Goal: Contribute content: Contribute content

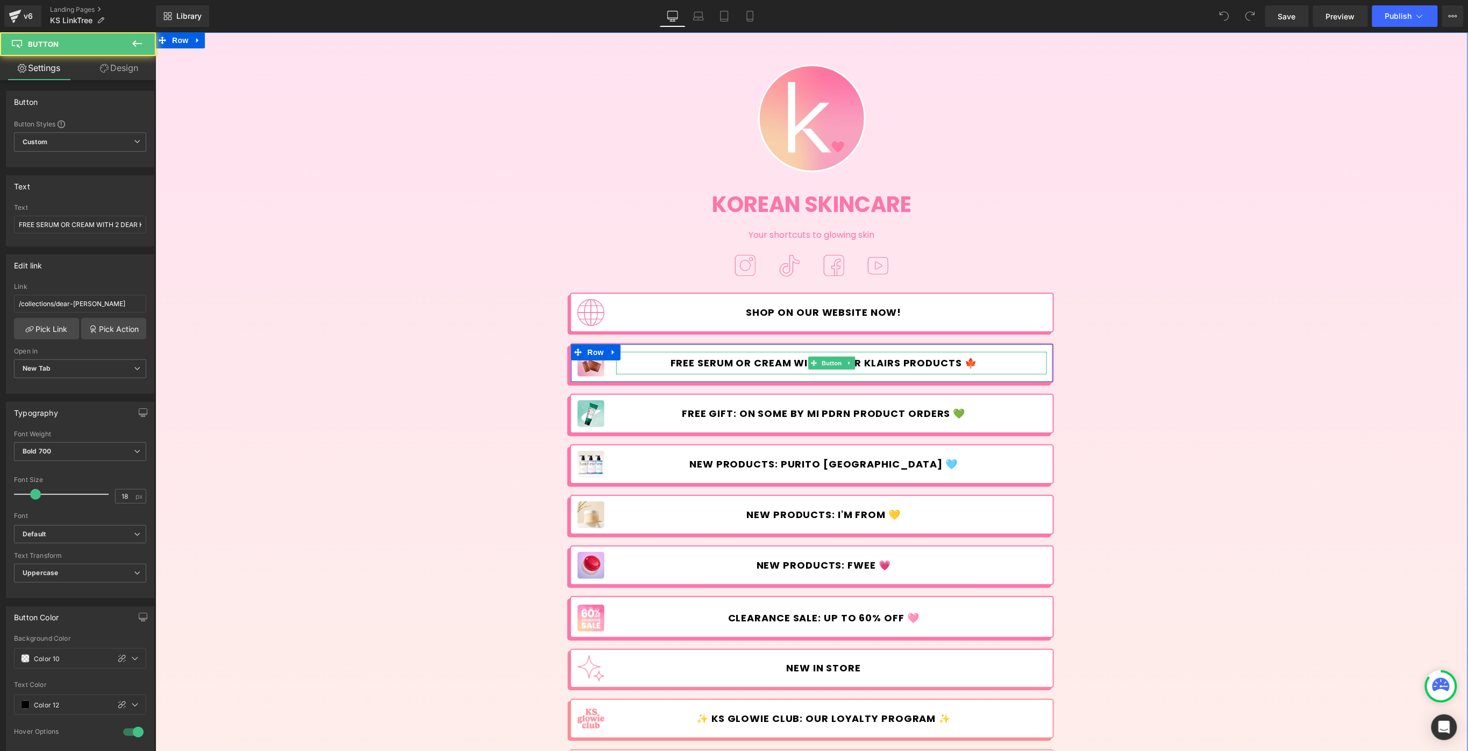
click at [769, 360] on span "FREE SERUM OR CREAM WITH 2 DEAR KLAIRS PRODUCTS 🍁" at bounding box center [823, 363] width 307 height 12
click at [31, 224] on input "FREE SERUM OR CREAM WITH 2 DEAR KLAIRS PRODUCTS 🍁" at bounding box center [80, 225] width 132 height 18
click at [33, 226] on input "FREE SERUM OR CREAM WITH 2 DEAR KLAIRS PRODUCTS 🍁" at bounding box center [80, 225] width 132 height 18
click at [611, 349] on icon at bounding box center [613, 351] width 8 height 8
click at [624, 349] on icon at bounding box center [627, 352] width 8 height 8
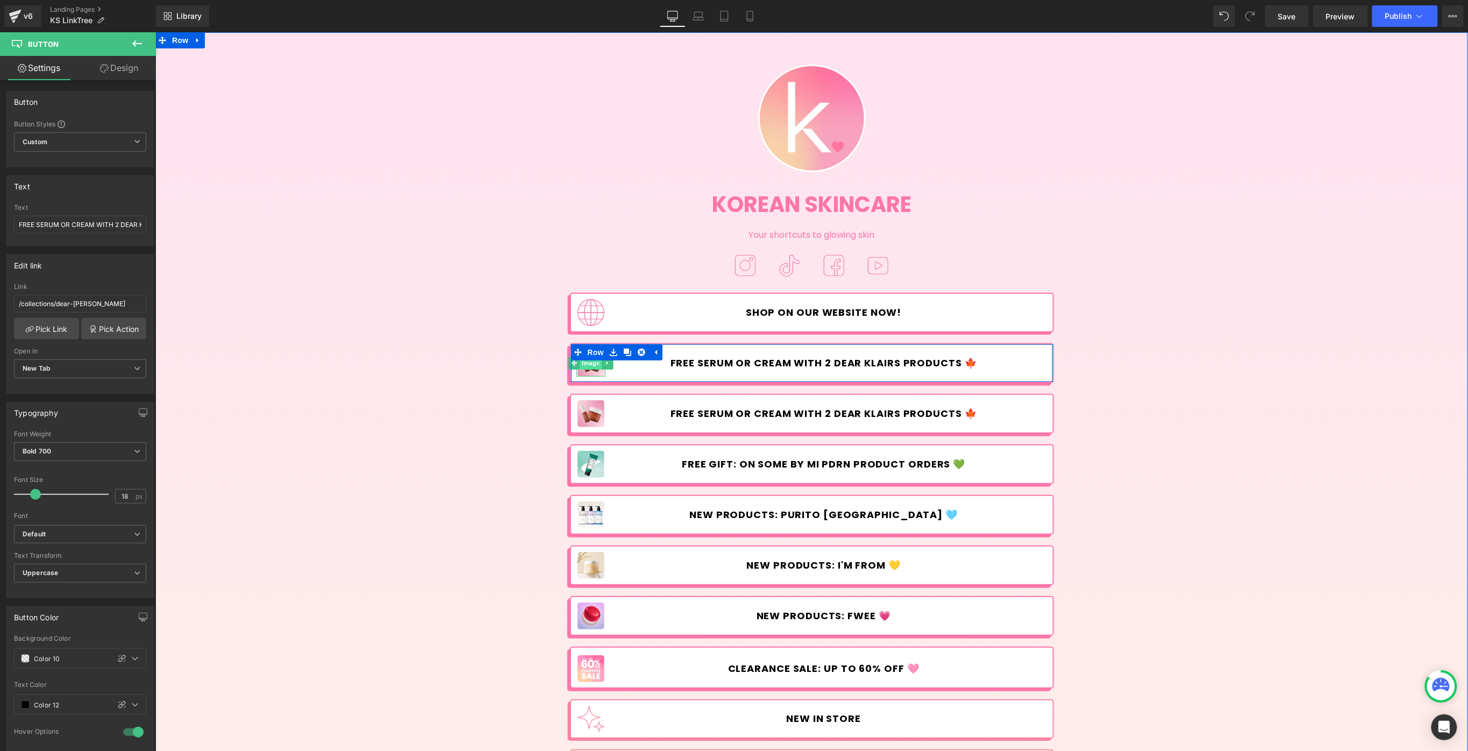
click at [591, 367] on span "Image" at bounding box center [590, 362] width 23 height 13
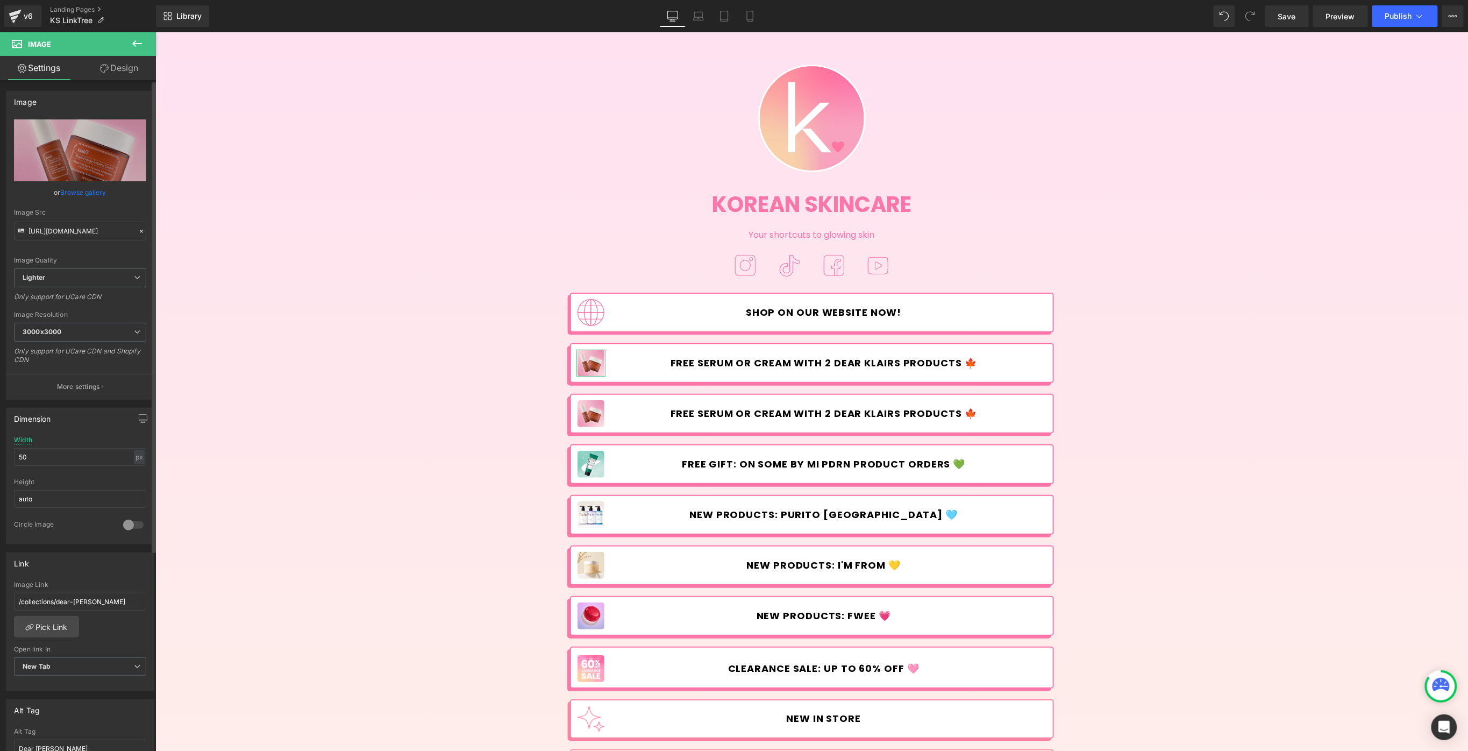
scroll to position [3, 0]
click at [48, 620] on link "Pick Link" at bounding box center [46, 624] width 65 height 22
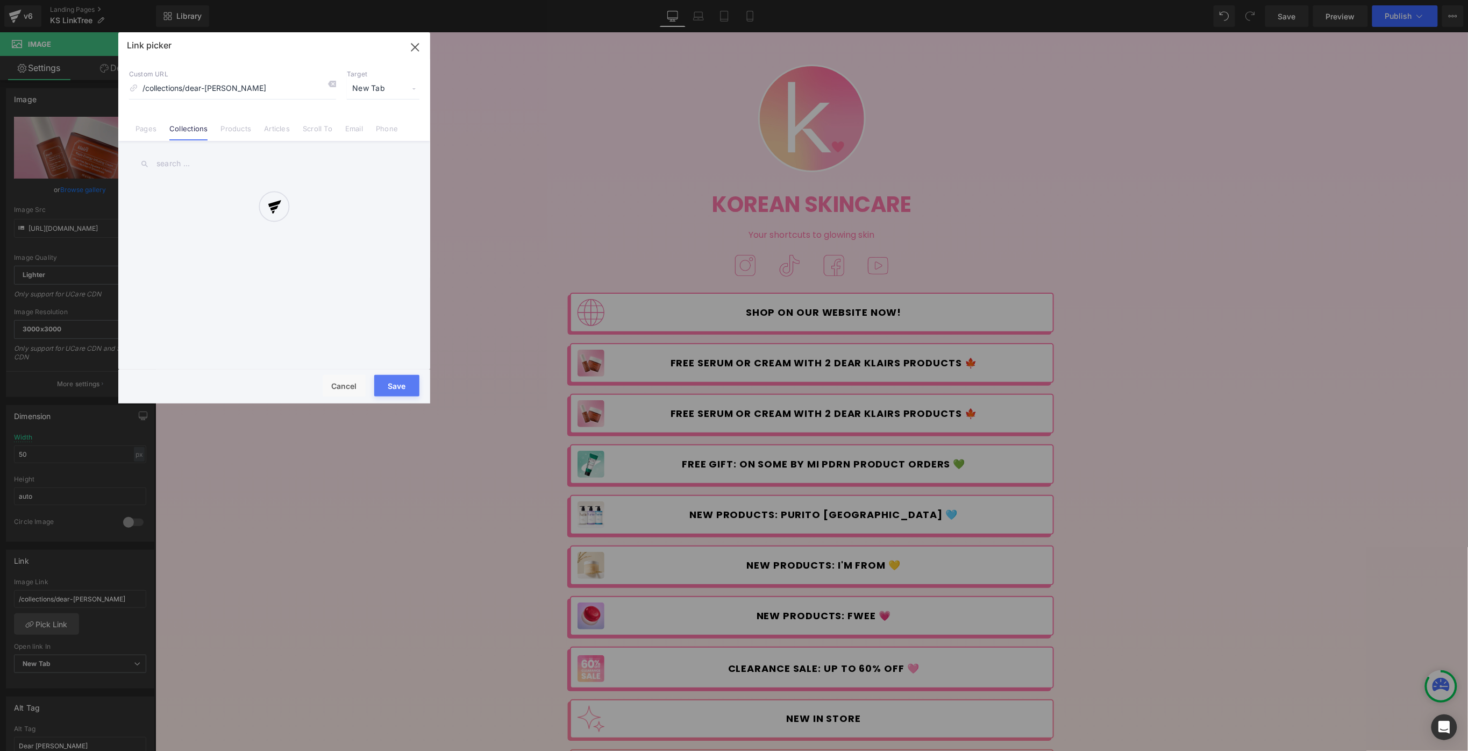
click at [201, 155] on div at bounding box center [274, 217] width 312 height 371
click at [191, 166] on div "Link picker Back to Library Insert Custom URL /collections/dear-klairs Target N…" at bounding box center [274, 217] width 312 height 371
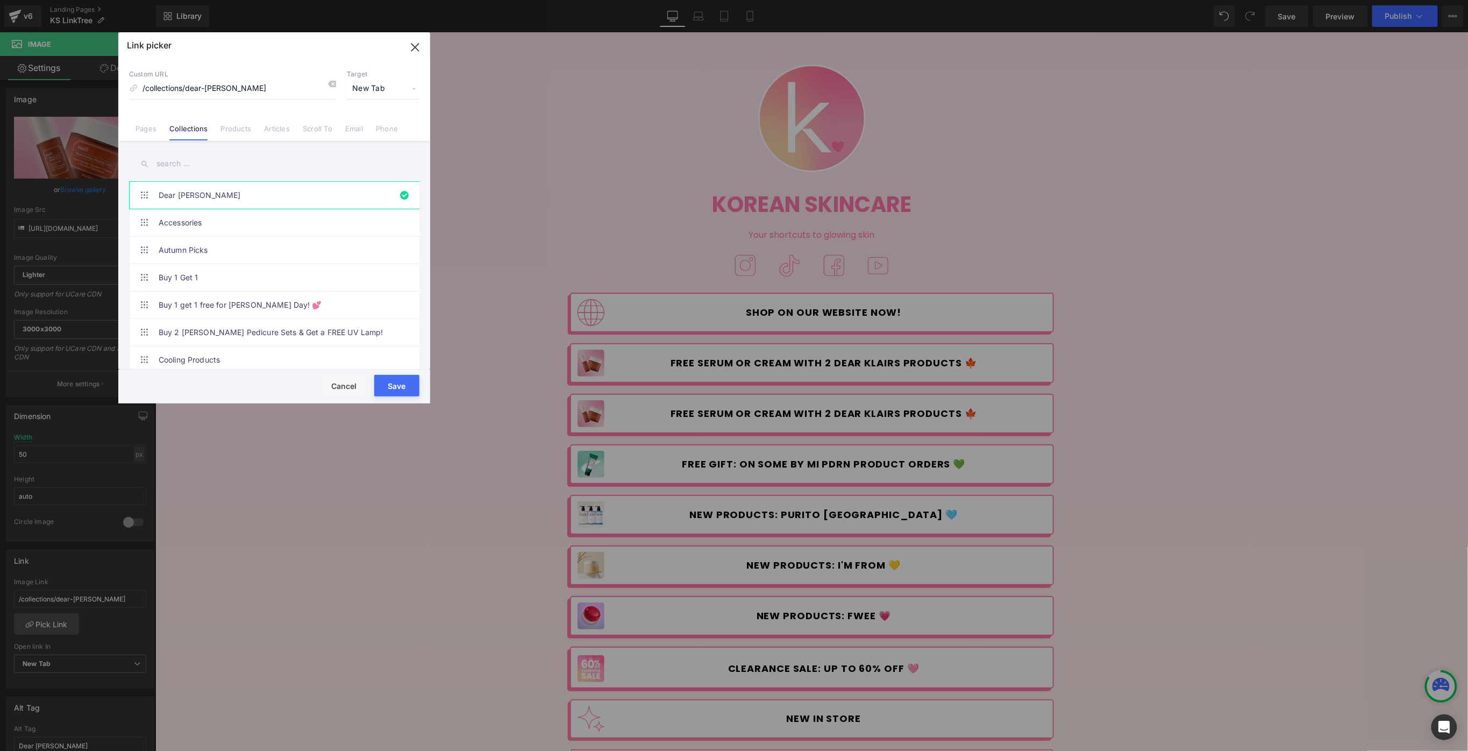
click at [188, 161] on input "text" at bounding box center [274, 164] width 290 height 24
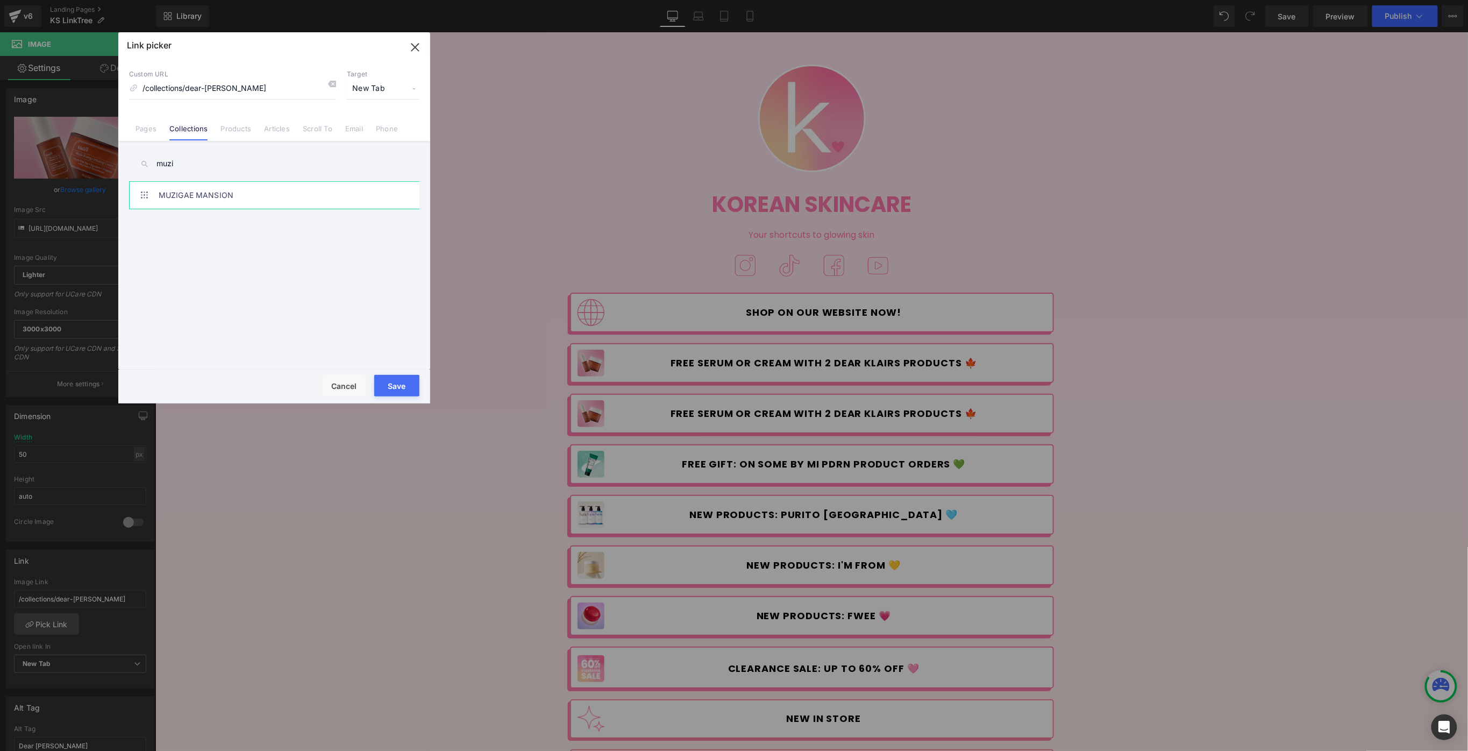
type input "muzi"
click at [182, 193] on link "MUZIGAE MANSION" at bounding box center [277, 195] width 237 height 27
type input "/collections/muzigae-mansion"
click at [391, 384] on button "Save" at bounding box center [396, 386] width 45 height 22
type input "/collections/muzigae-mansion"
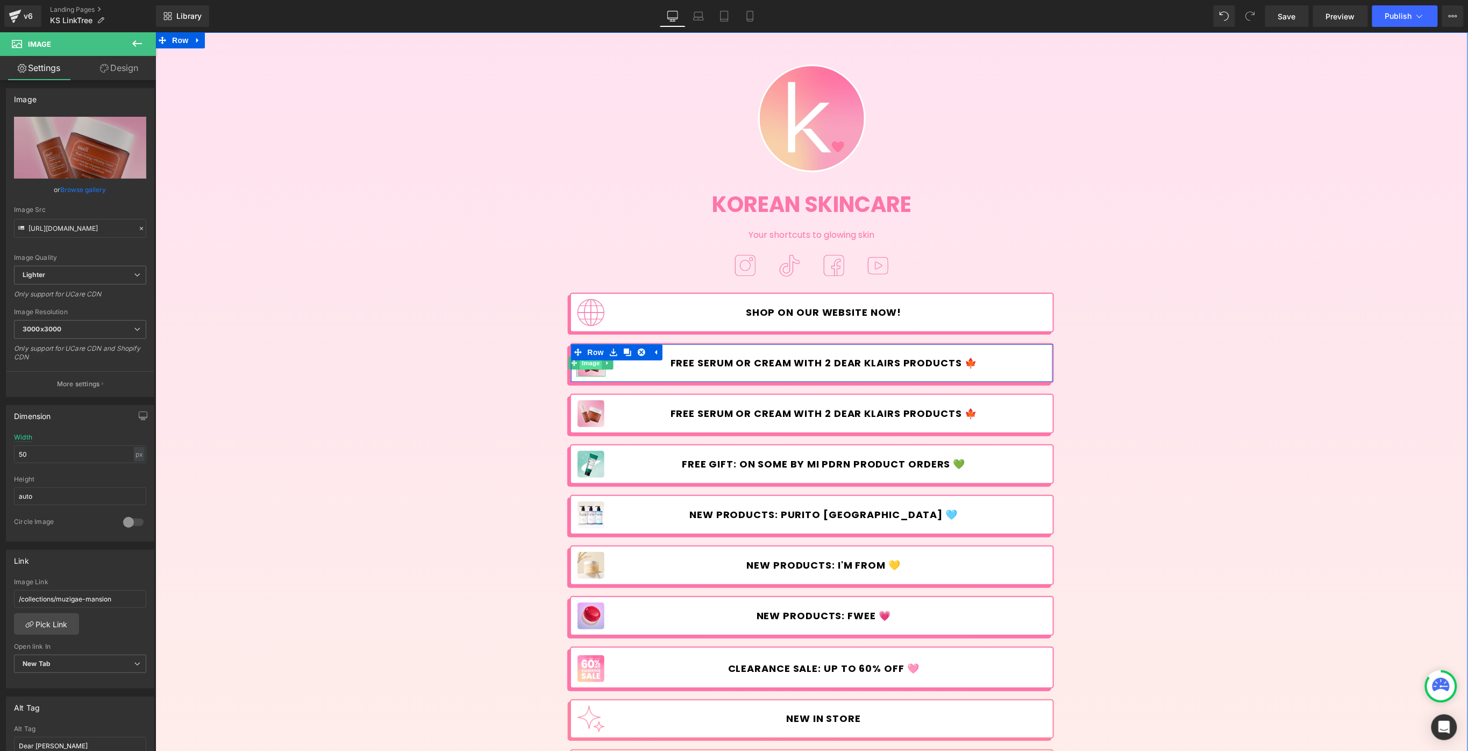
click at [590, 366] on span "Image" at bounding box center [590, 362] width 23 height 13
click at [825, 361] on span "Button" at bounding box center [831, 362] width 25 height 13
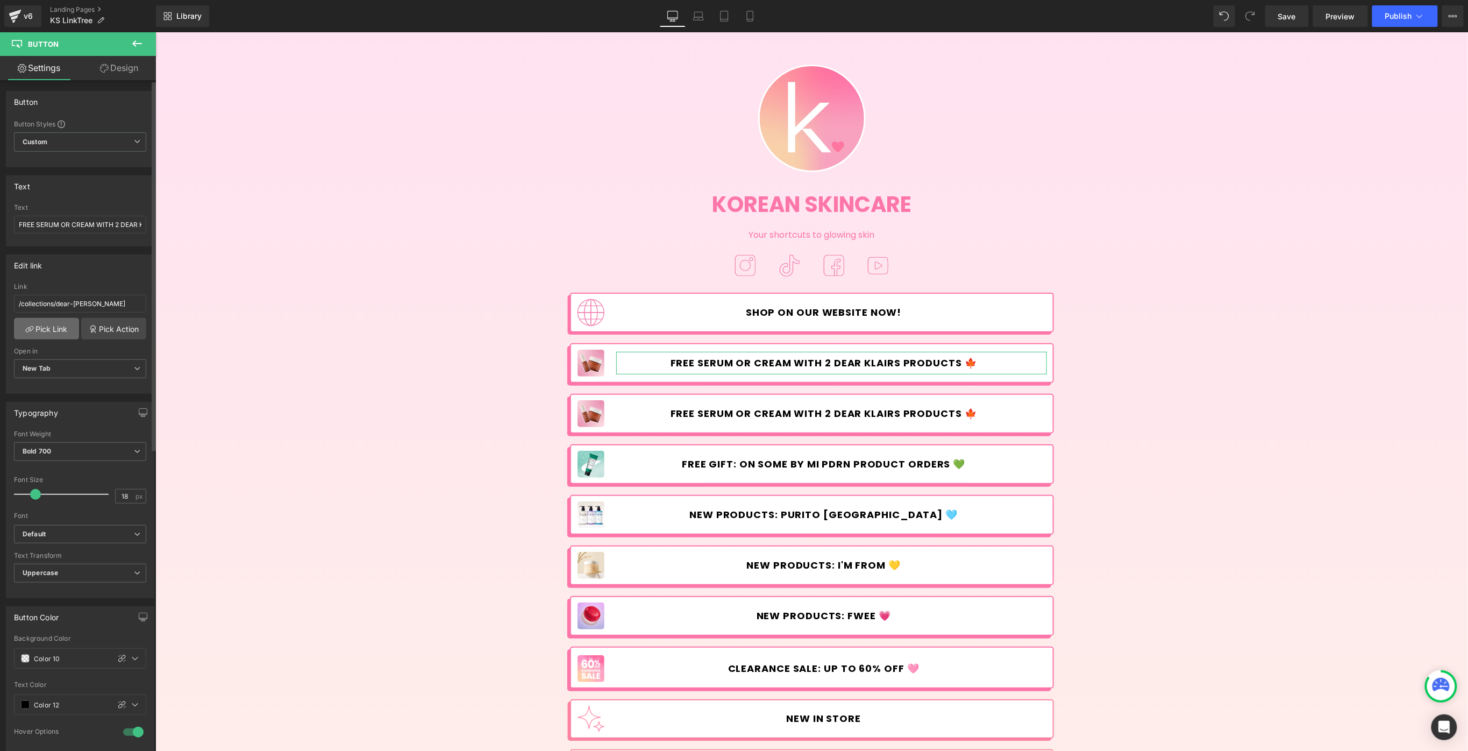
click at [60, 322] on link "Pick Link" at bounding box center [46, 329] width 65 height 22
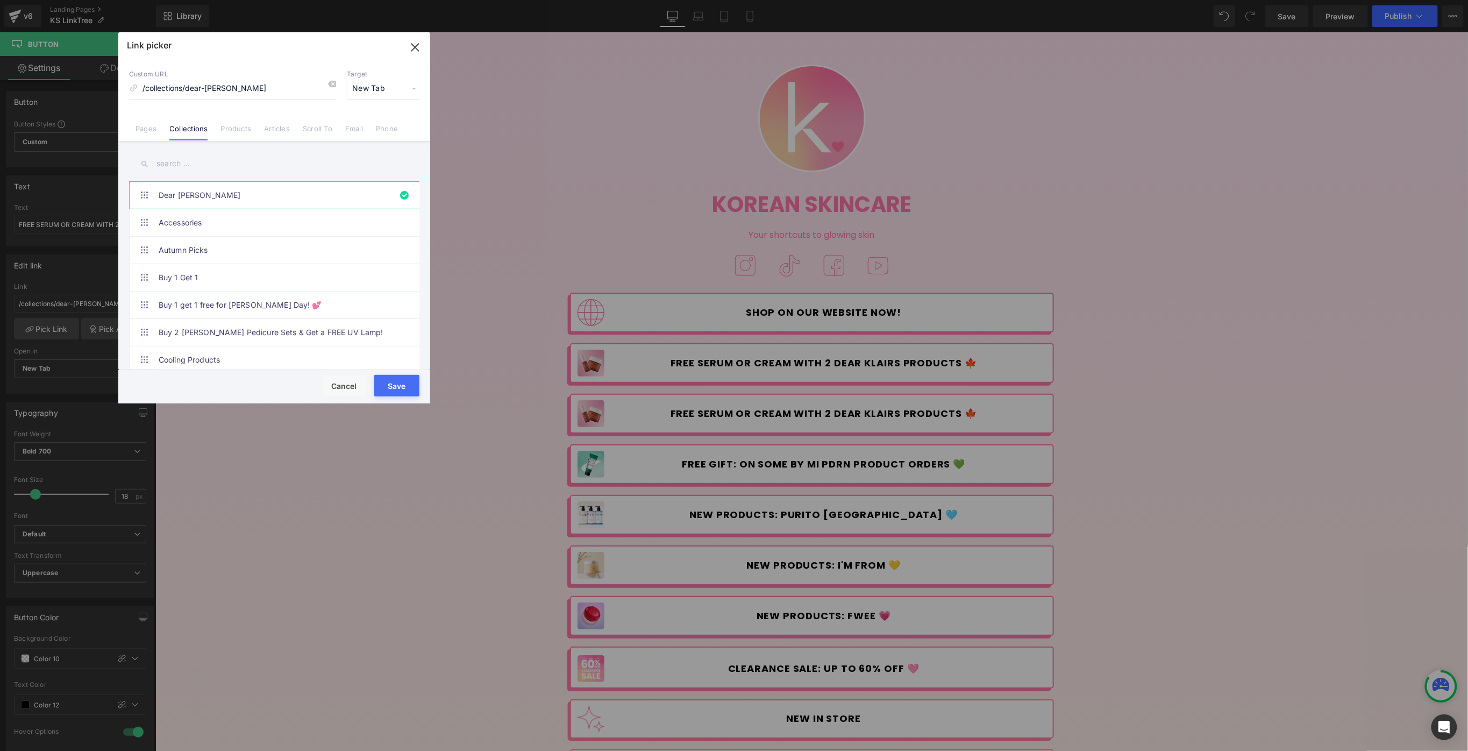
click at [204, 164] on input "text" at bounding box center [274, 164] width 290 height 24
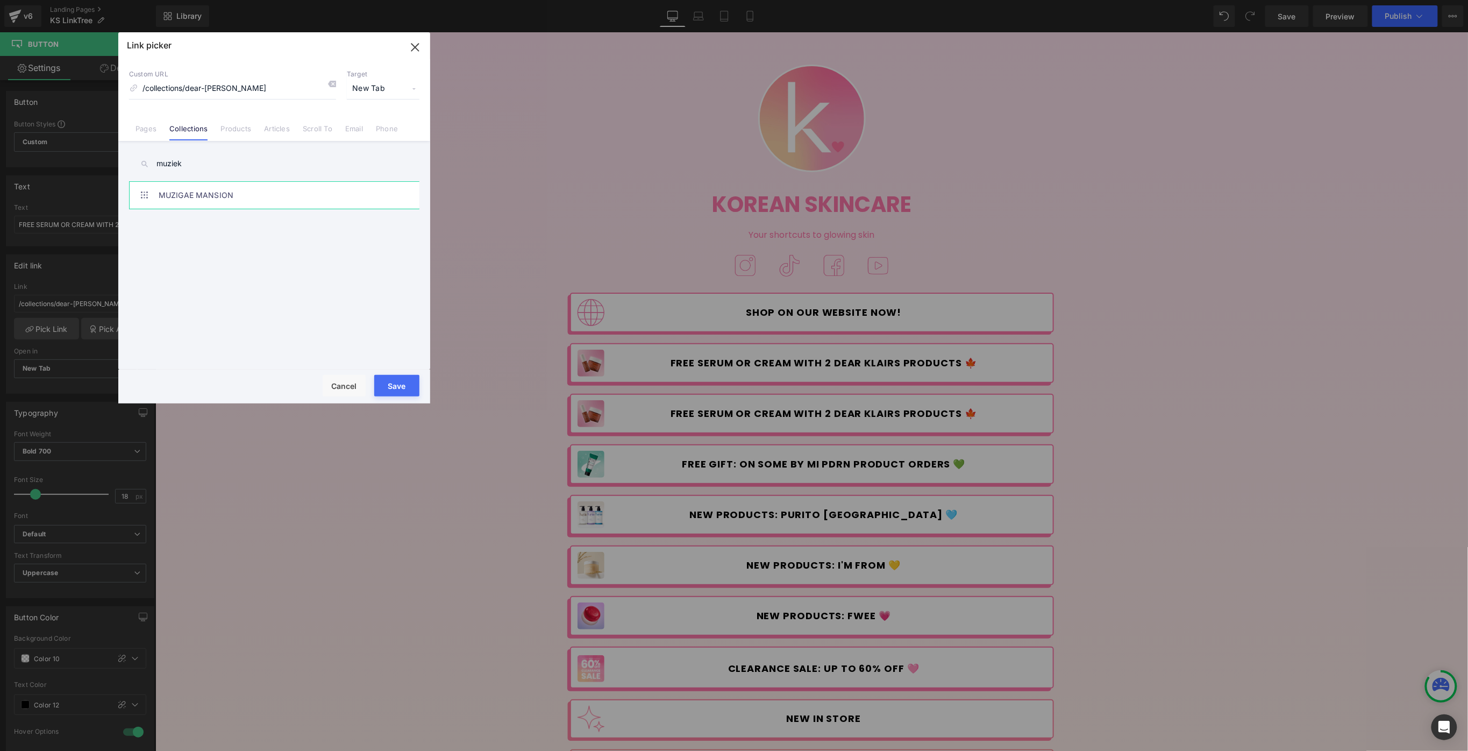
type input "muziek"
drag, startPoint x: 174, startPoint y: 186, endPoint x: 207, endPoint y: 197, distance: 34.5
click at [207, 197] on link "MUZIGAE MANSION" at bounding box center [277, 195] width 237 height 27
type input "/collections/muzigae-mansion"
click at [404, 381] on button "Save" at bounding box center [396, 386] width 45 height 22
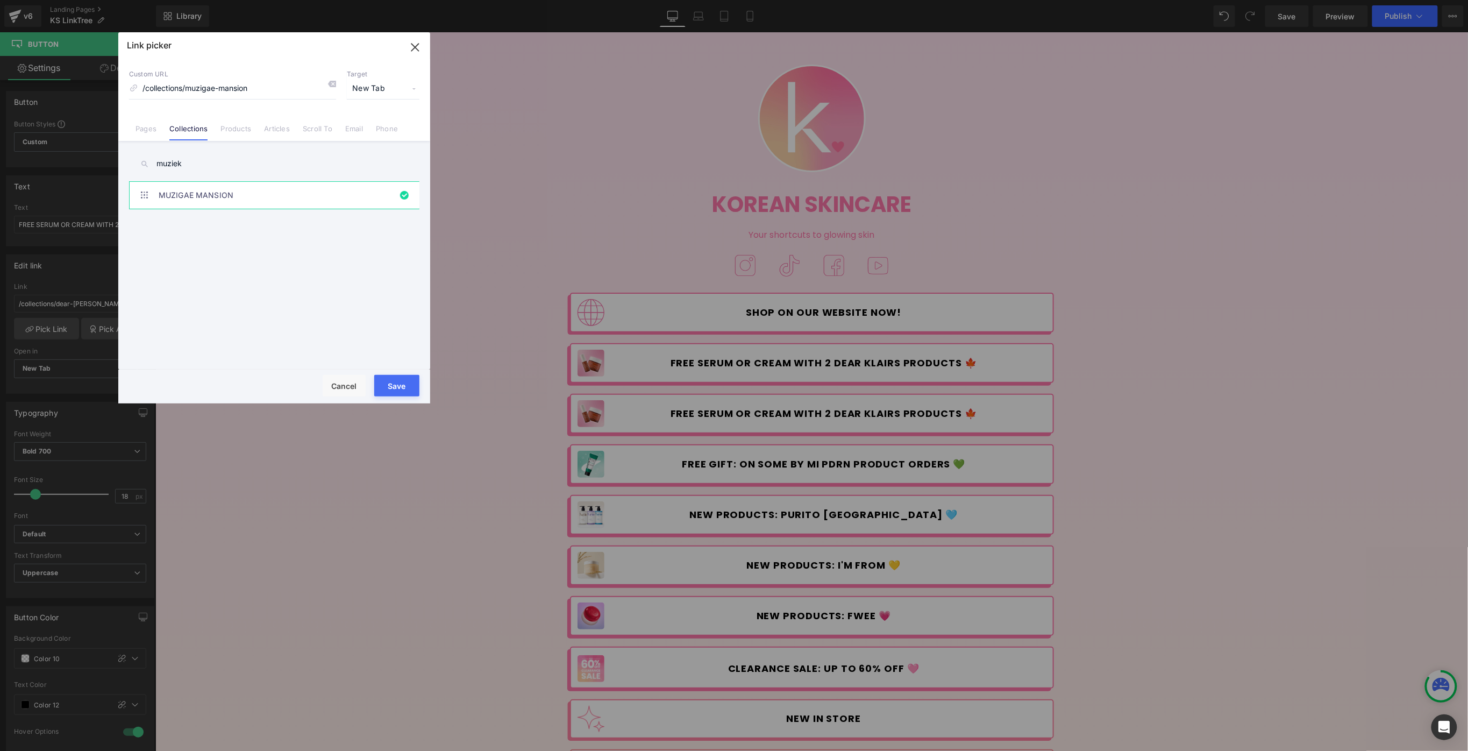
type input "/collections/muzigae-mansion"
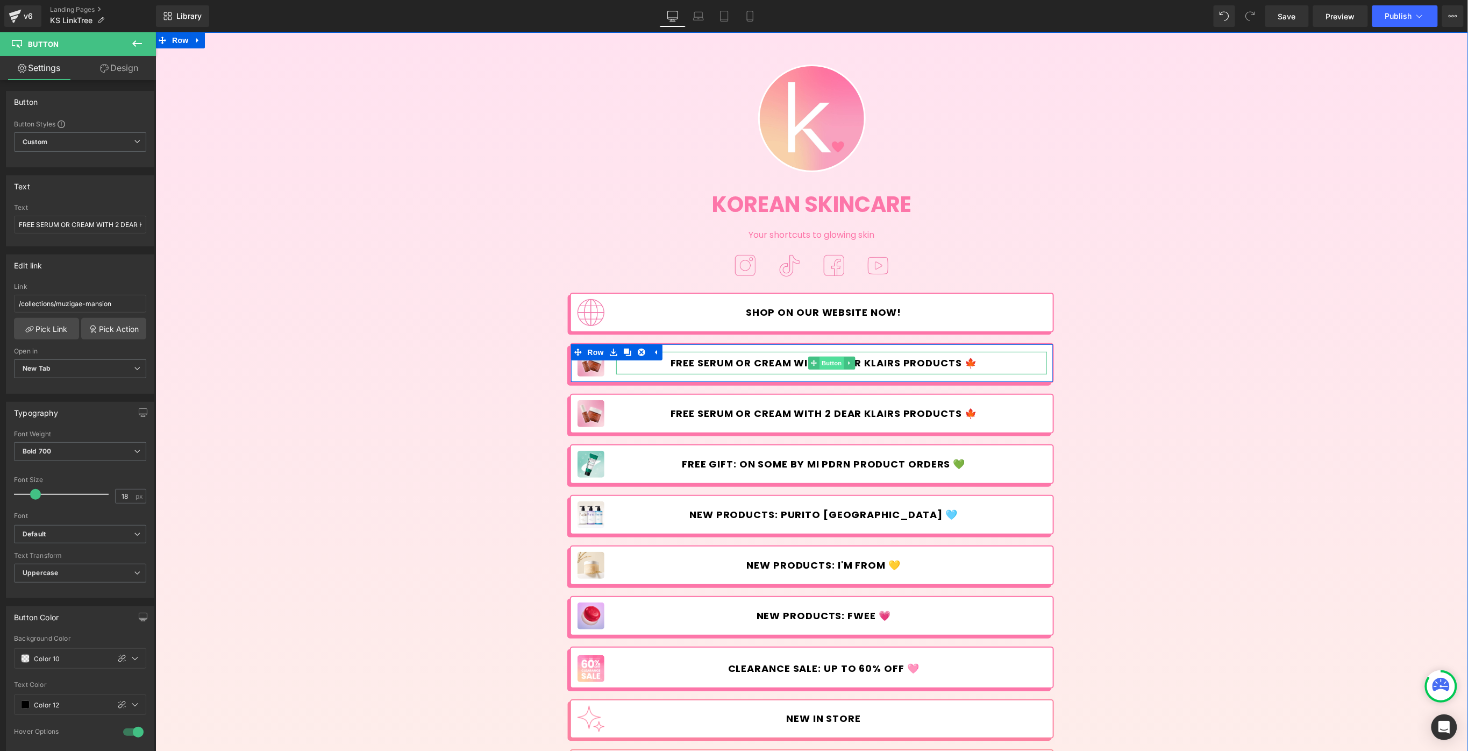
click at [825, 361] on span "Button" at bounding box center [831, 362] width 25 height 13
click at [587, 368] on span "Image" at bounding box center [590, 363] width 23 height 13
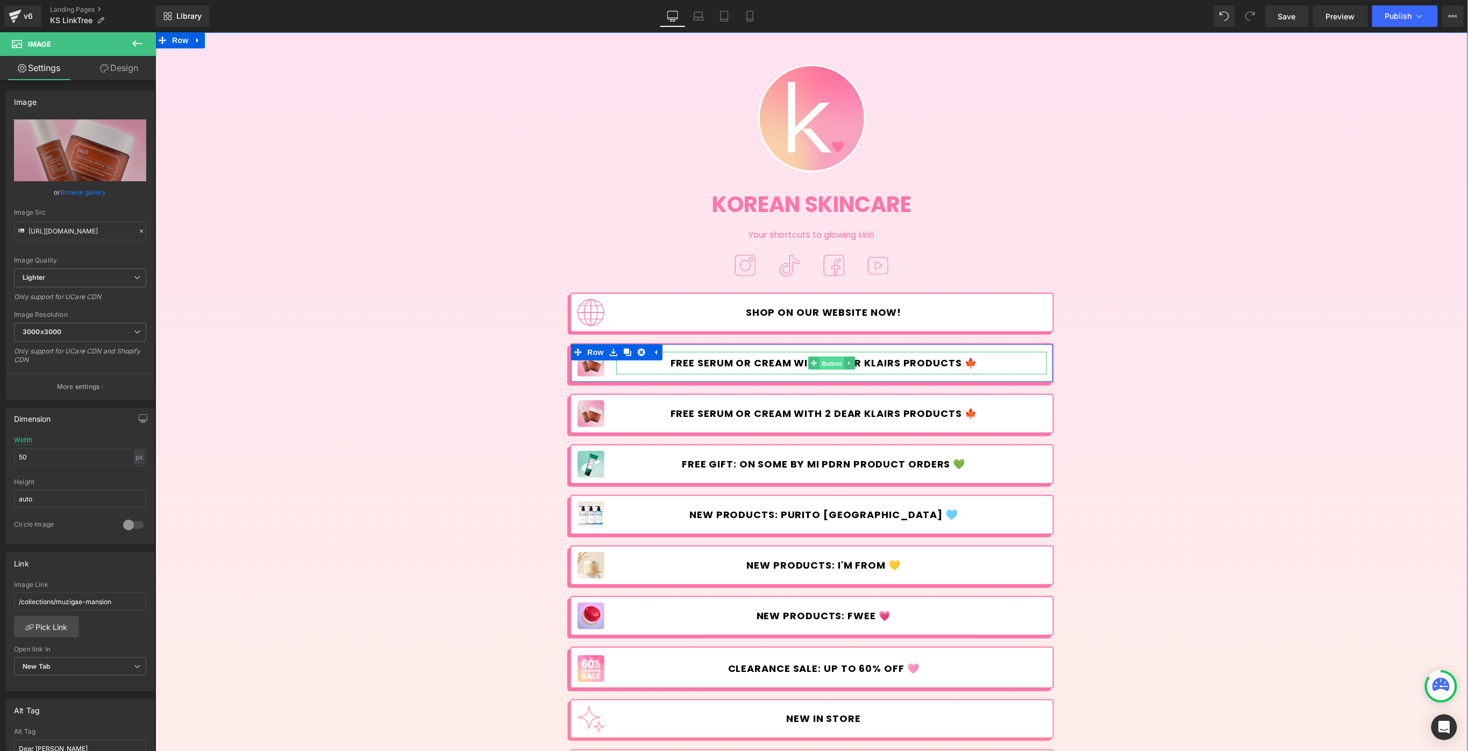
click at [837, 360] on span "Button" at bounding box center [831, 363] width 25 height 13
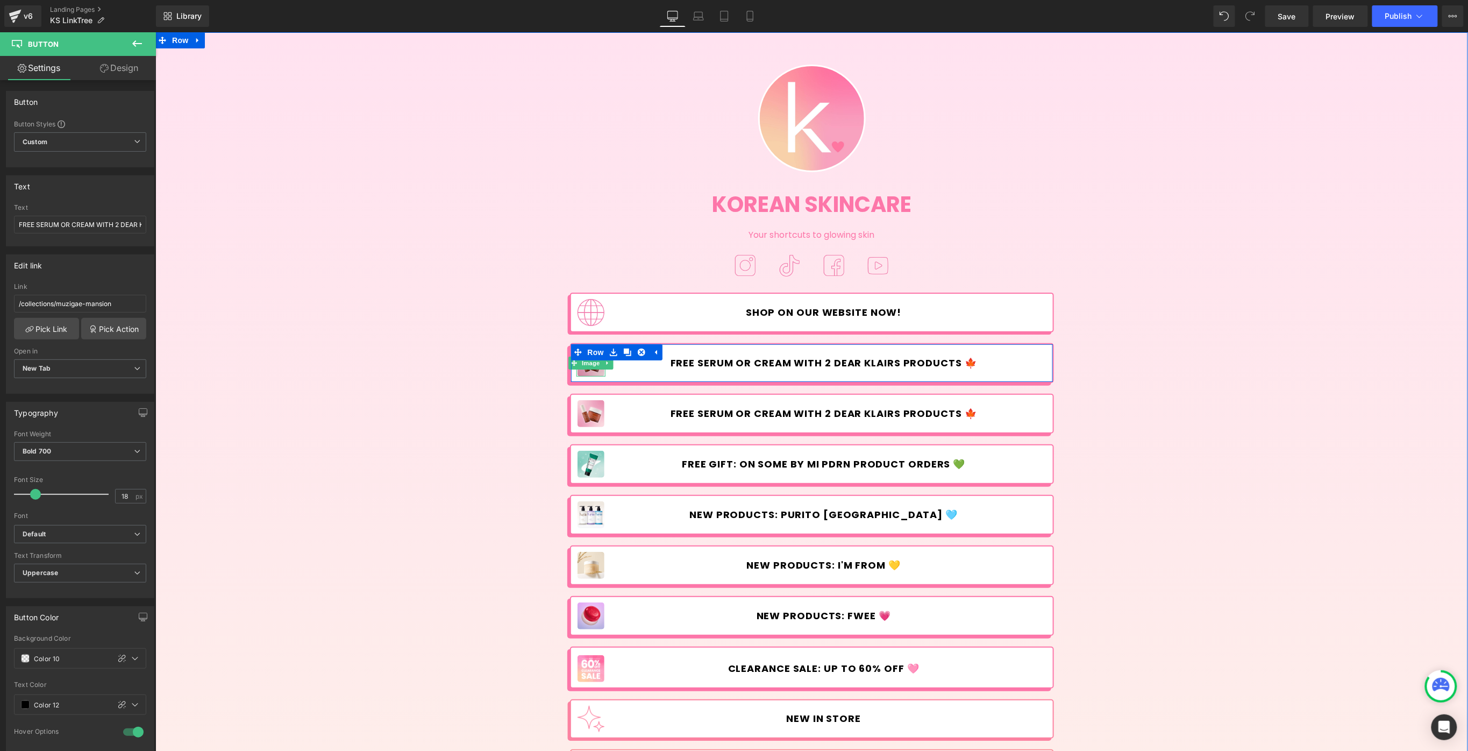
click at [590, 370] on img at bounding box center [590, 362] width 27 height 27
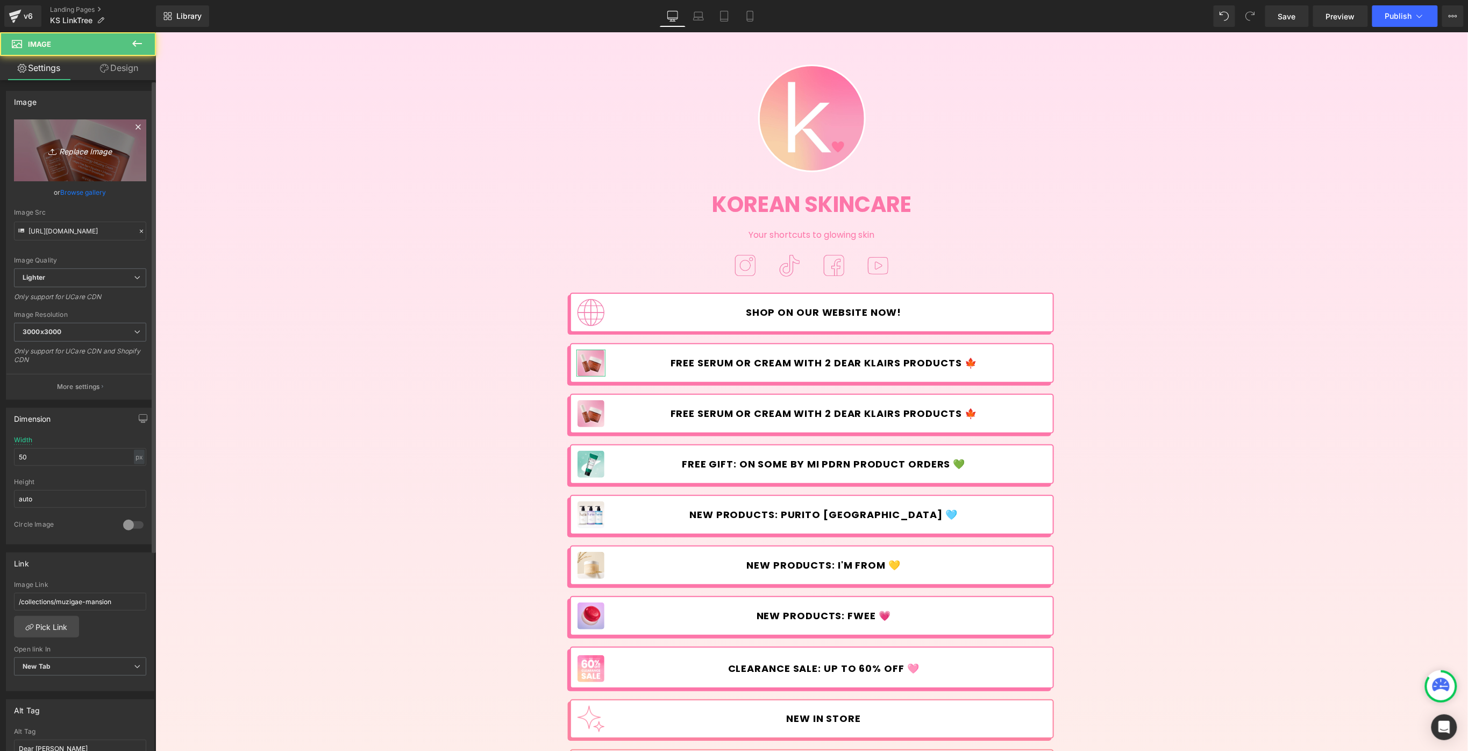
click at [99, 166] on link "Replace Image" at bounding box center [80, 150] width 132 height 62
type input "C:\fakepath\Muzigae---Linktree.jpg"
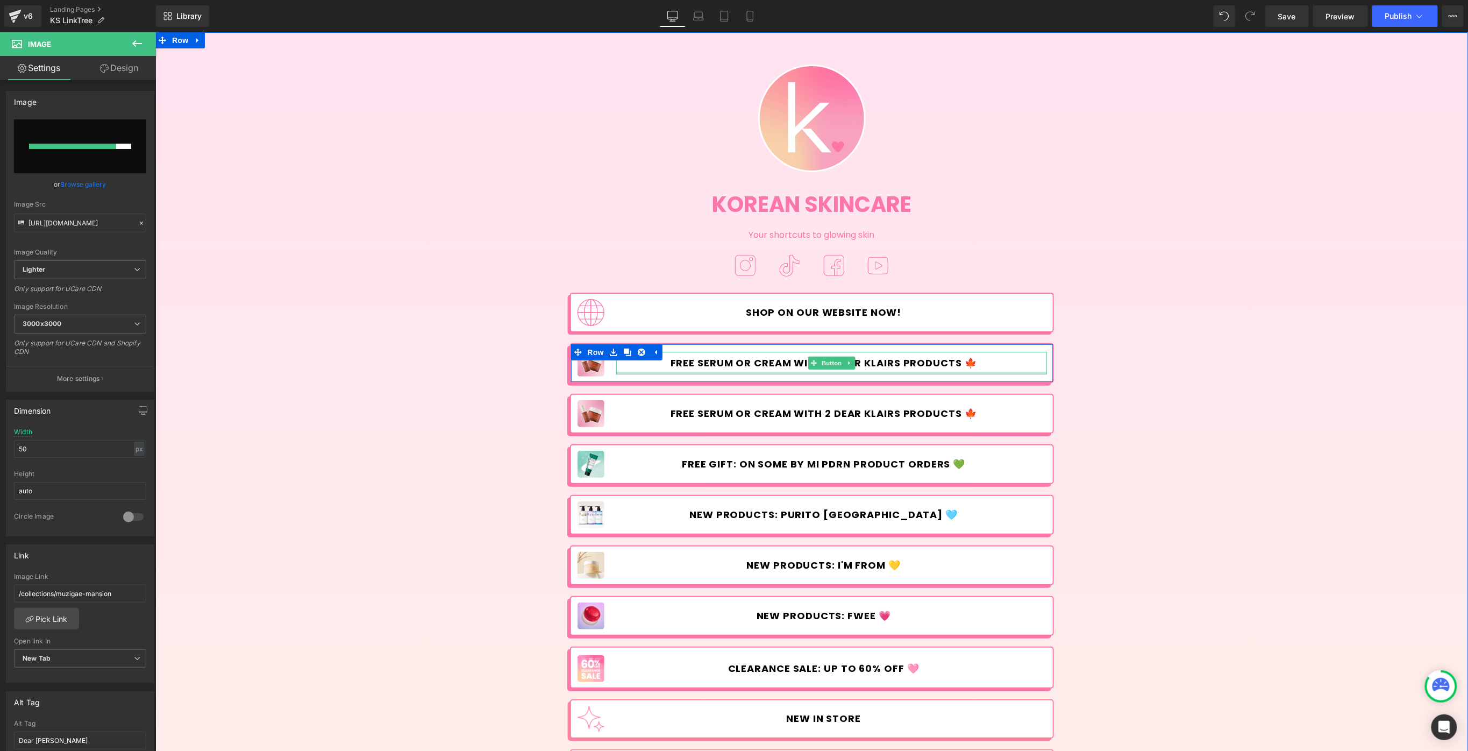
click at [762, 370] on link "FREE SERUM OR CREAM WITH 2 DEAR KLAIRS PRODUCTS 🍁" at bounding box center [831, 362] width 431 height 23
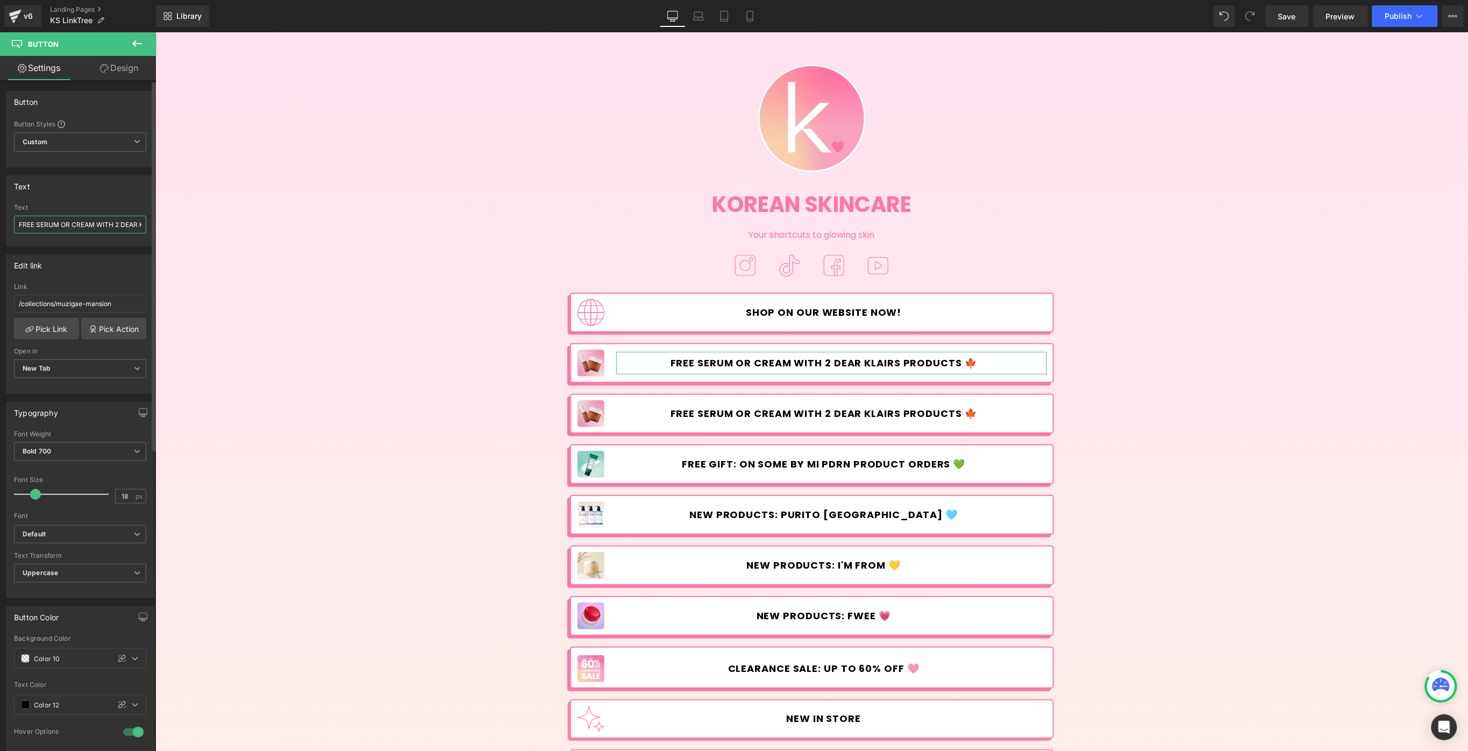
click at [119, 222] on input "FREE SERUM OR CREAM WITH 2 DEAR KLAIRS PRODUCTS 🍁" at bounding box center [80, 225] width 132 height 18
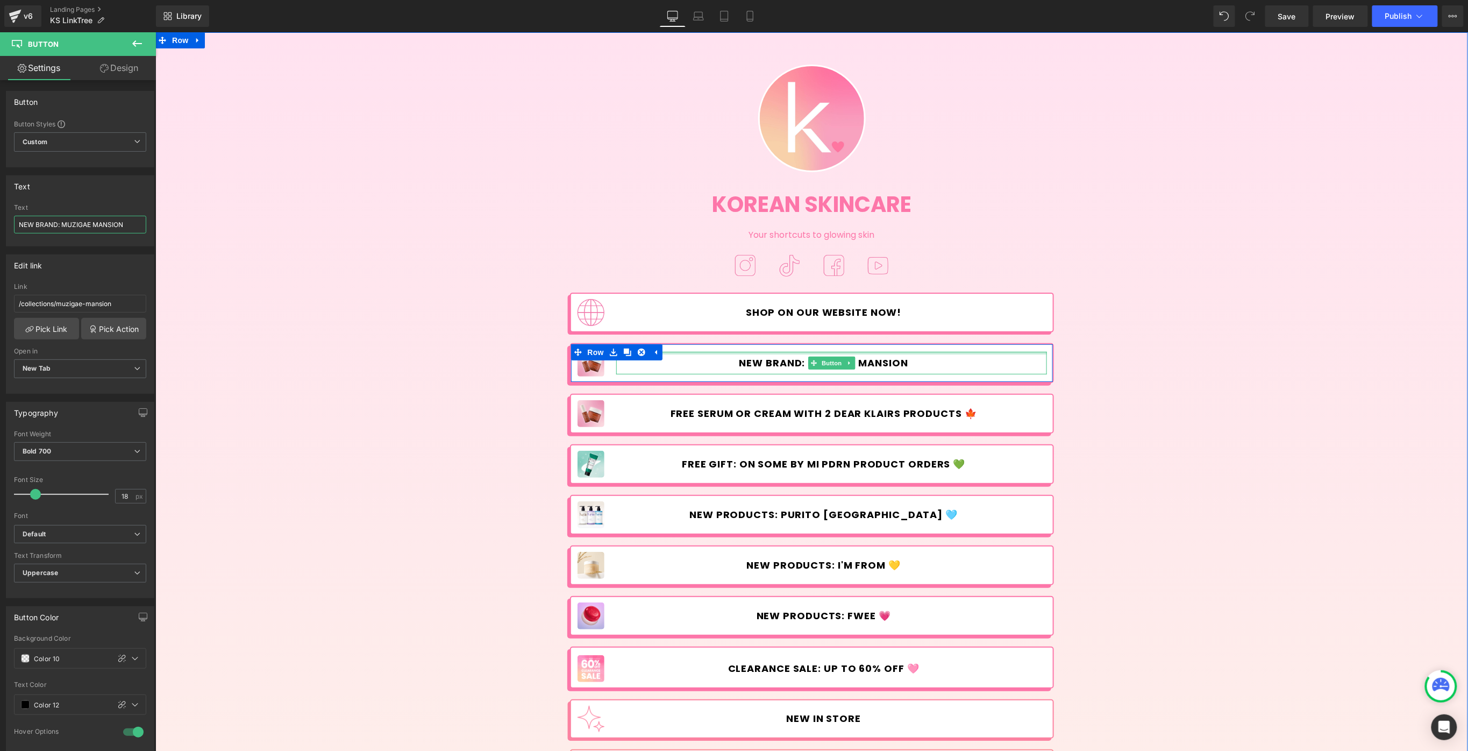
click at [836, 352] on div at bounding box center [831, 352] width 431 height 3
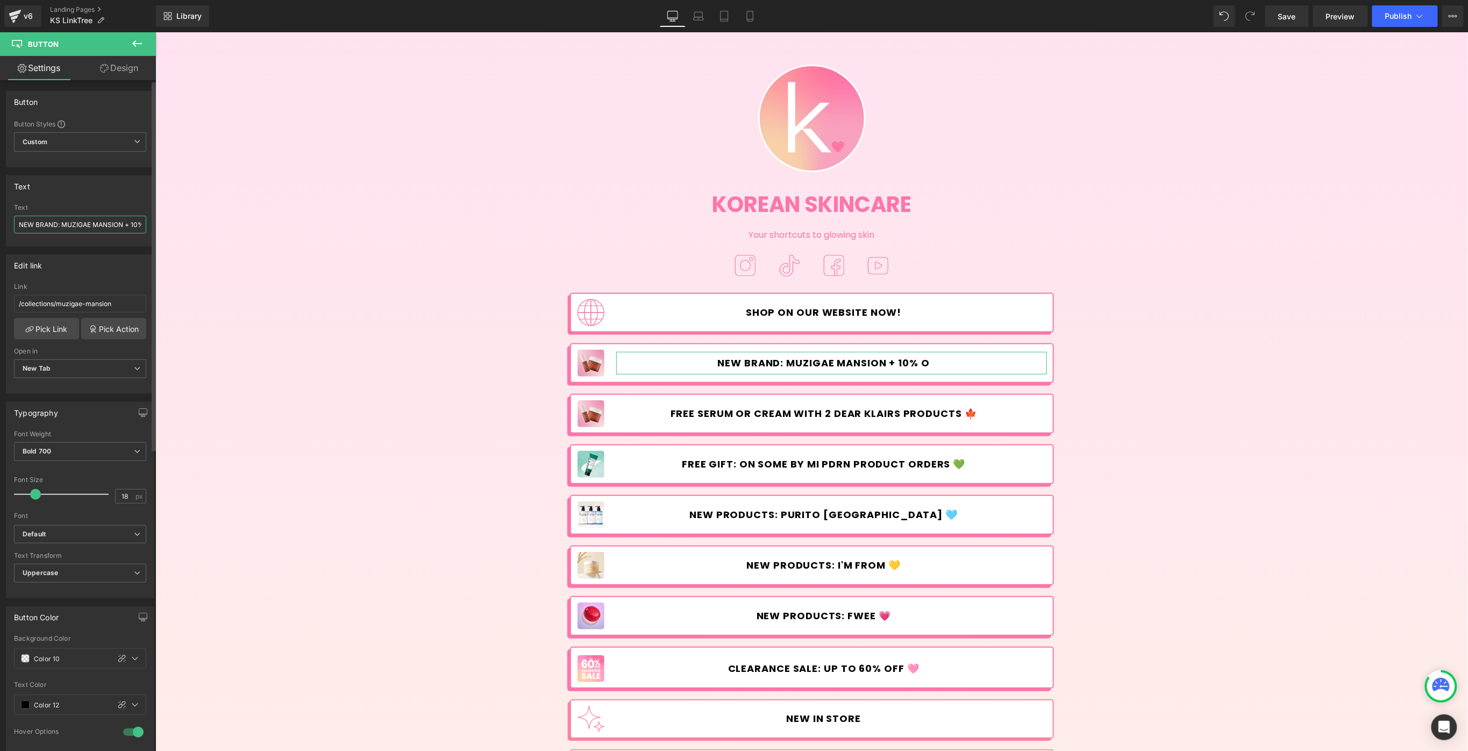
type input "NEW BRAND: MUZIGAE MANSION + 10% OFF"
click at [580, 370] on img at bounding box center [590, 362] width 27 height 27
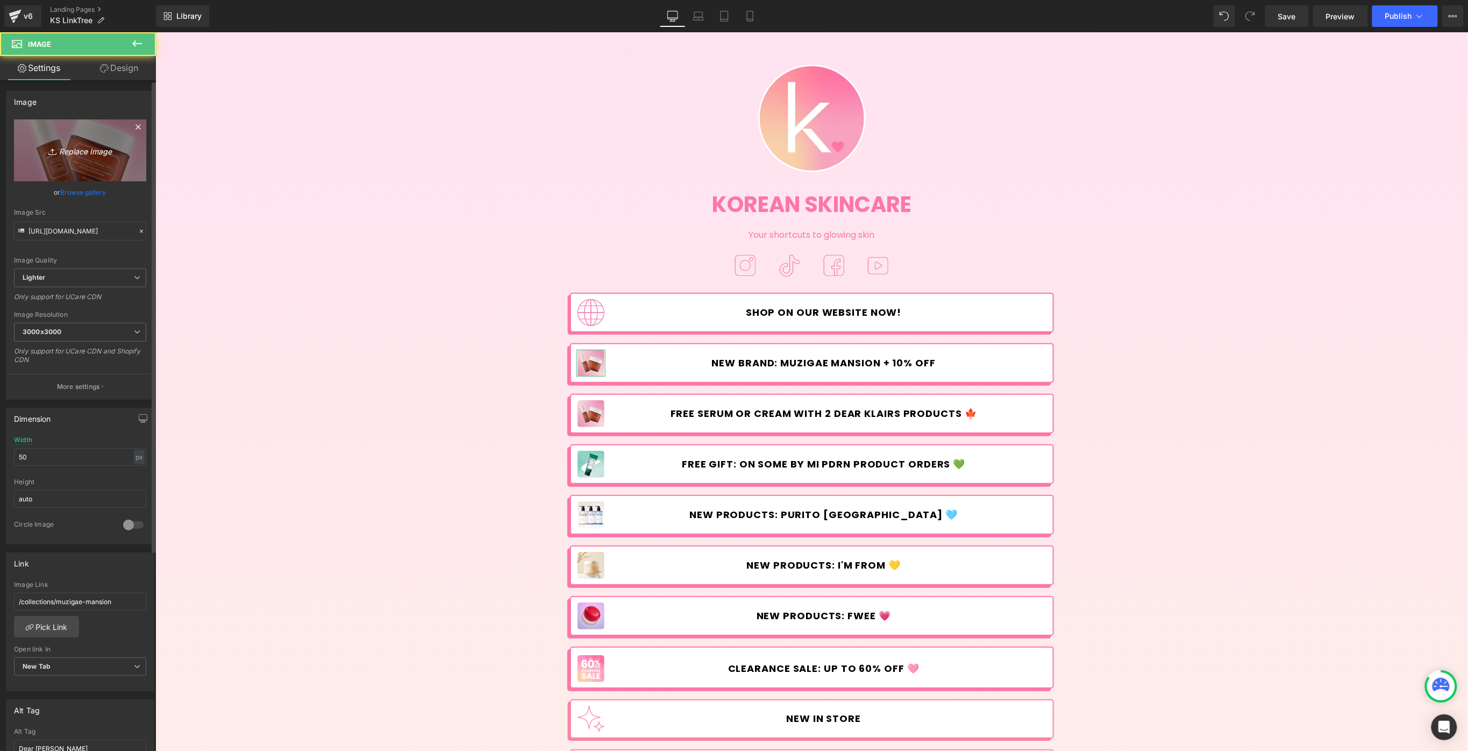
click at [100, 147] on icon "Replace Image" at bounding box center [80, 150] width 86 height 13
type input "C:\fakepath\Muzigae---Linktree.jpg"
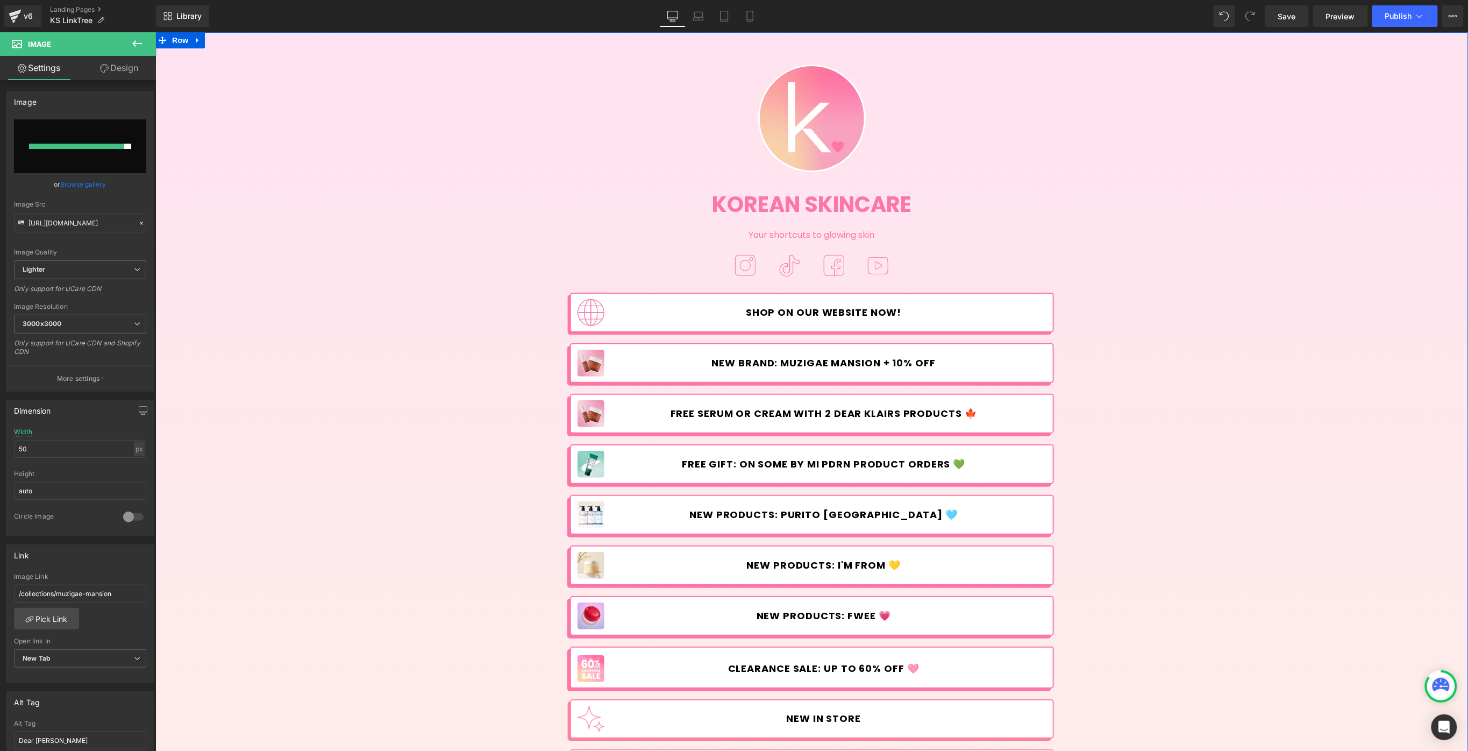
type input "[URL][DOMAIN_NAME]"
